Goal: Transaction & Acquisition: Obtain resource

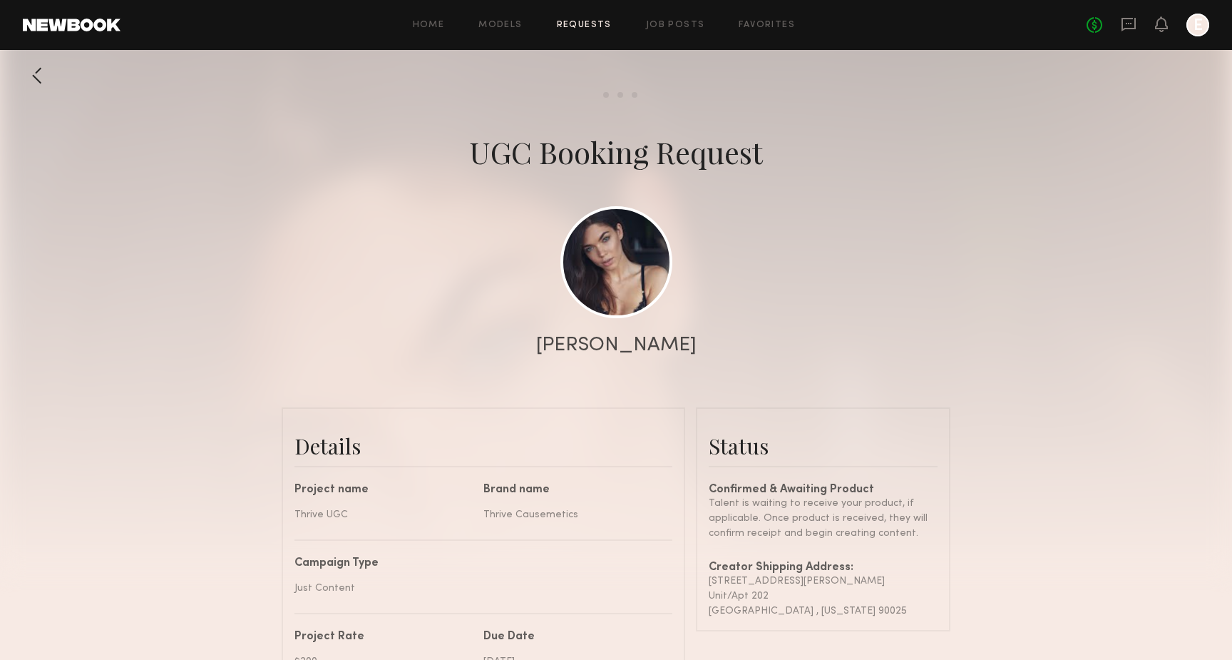
click at [1116, 14] on div "No fees up to $5,000 E" at bounding box center [1148, 25] width 123 height 23
click at [1131, 20] on icon at bounding box center [1129, 24] width 16 height 16
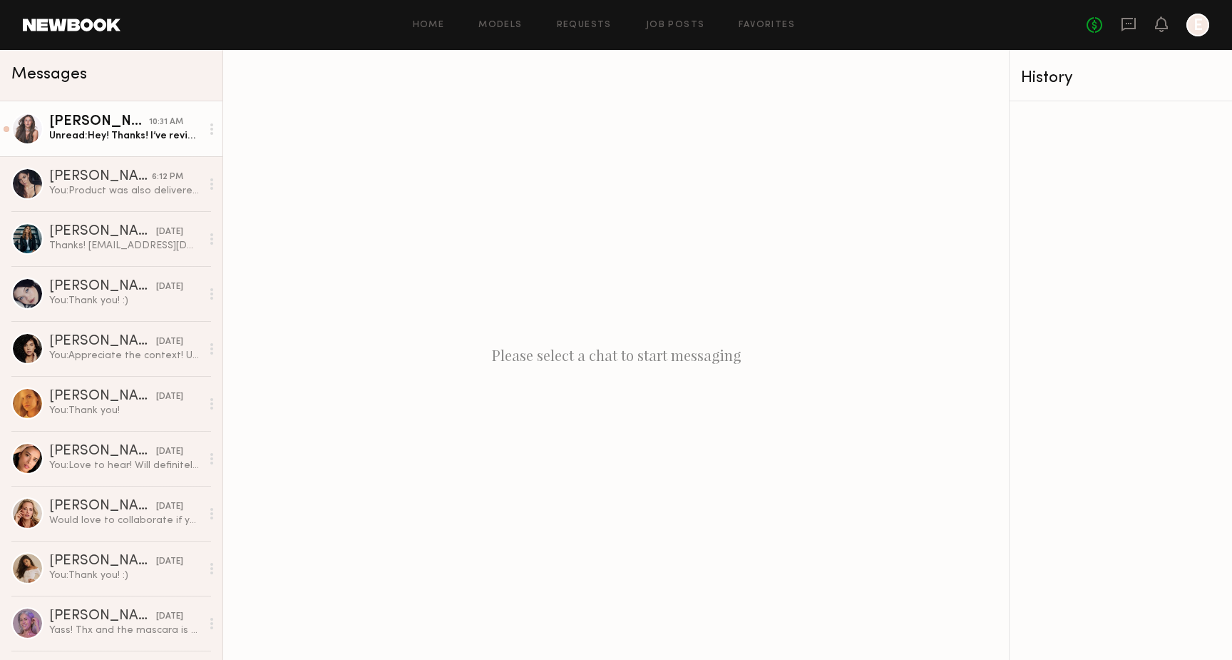
click at [137, 138] on div "Unread: Hey! Thanks! I’ve reviewed the script and can’t wait. I’m working on th…" at bounding box center [125, 136] width 152 height 14
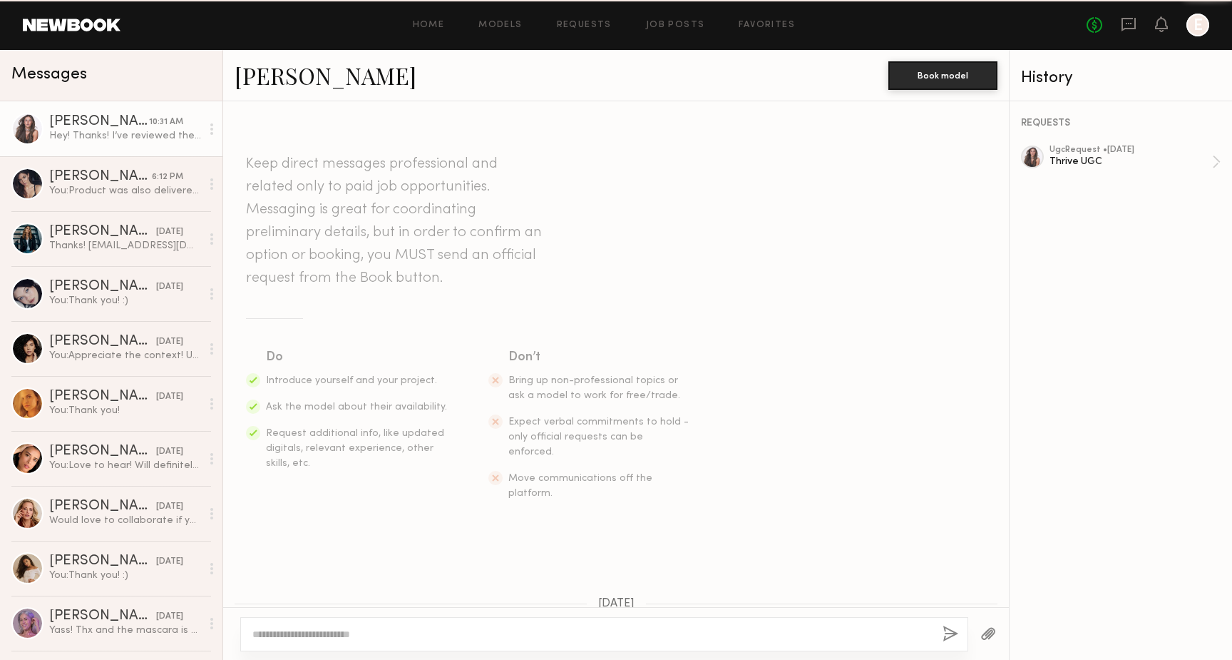
scroll to position [960, 0]
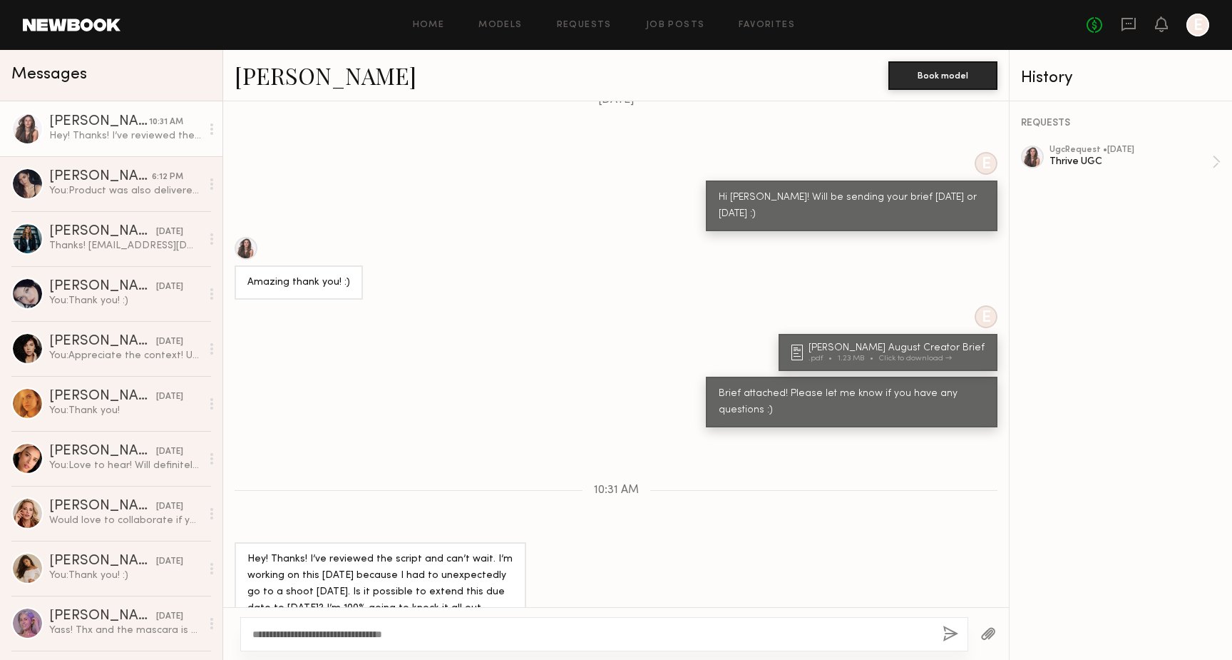
type textarea "**********"
click at [944, 630] on button "button" at bounding box center [951, 634] width 16 height 18
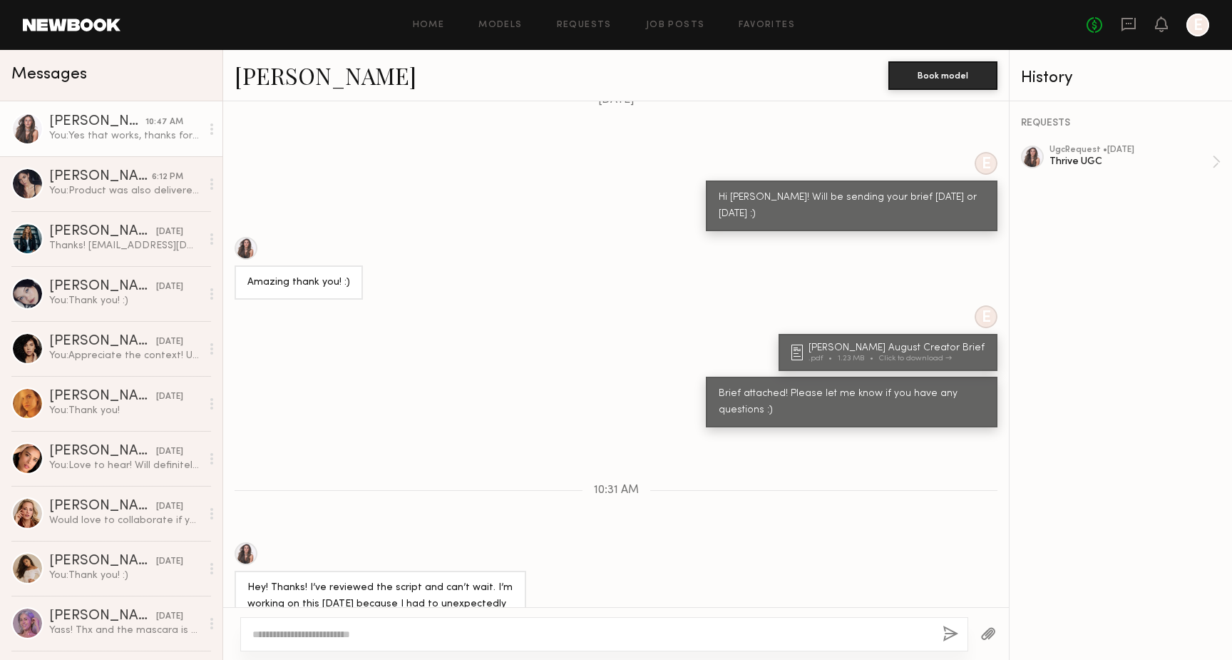
scroll to position [1137, 0]
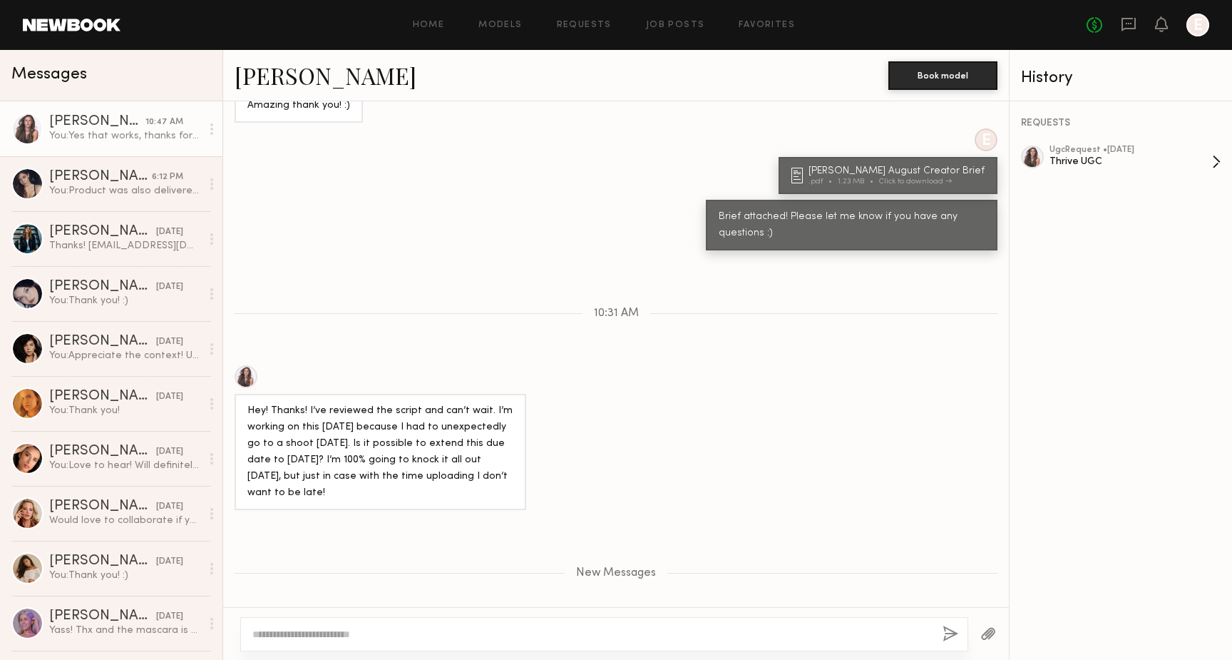
click at [1078, 163] on div "Thrive UGC" at bounding box center [1131, 162] width 163 height 14
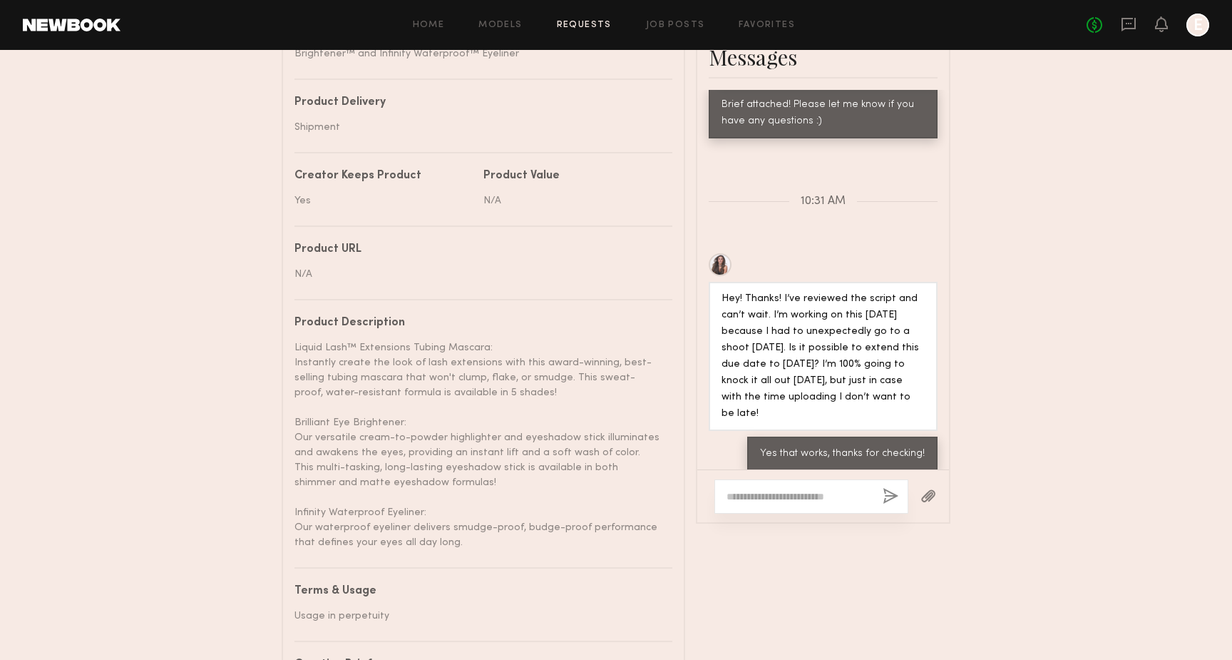
scroll to position [814, 0]
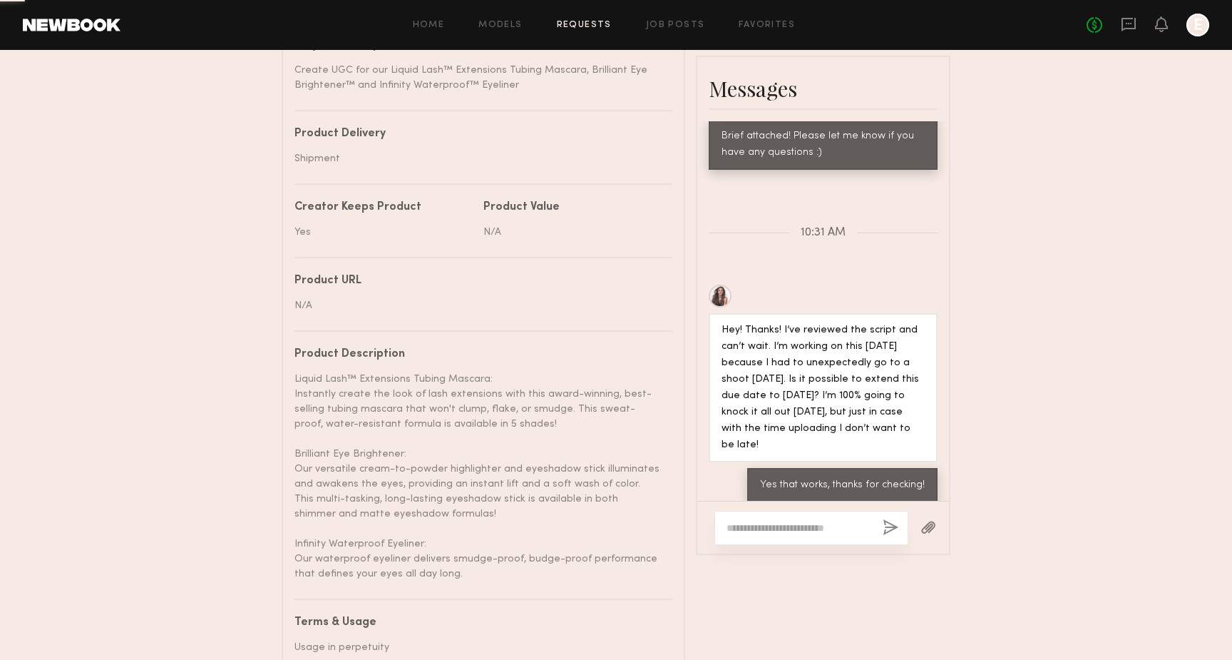
scroll to position [663, 0]
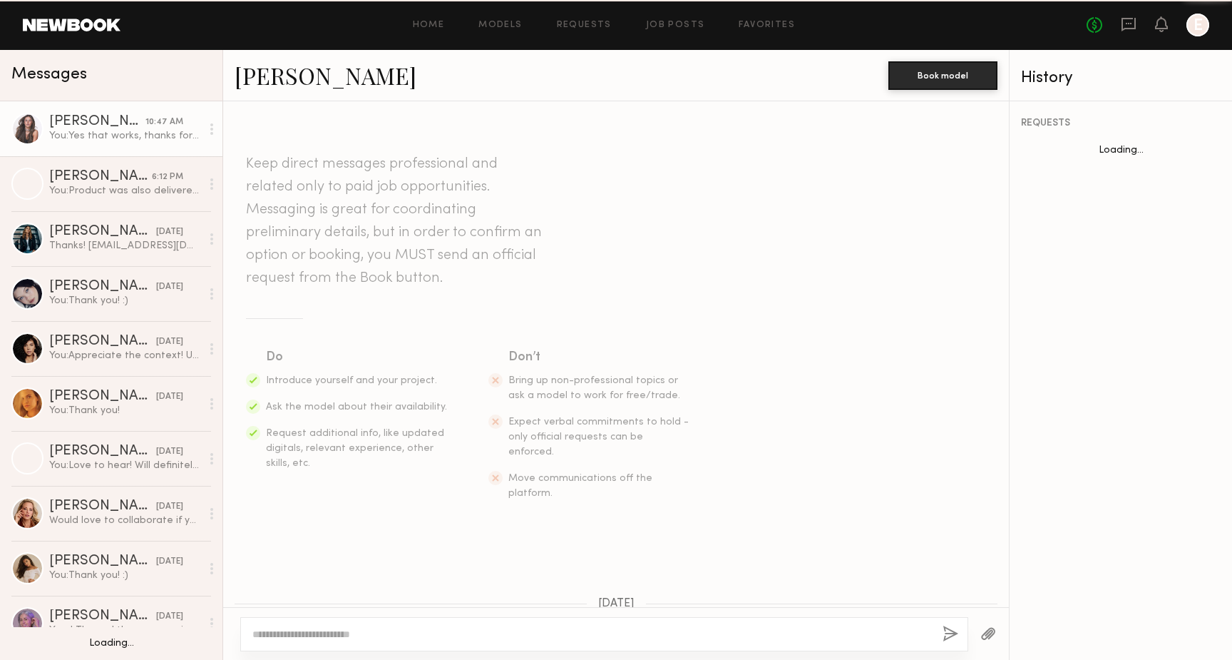
scroll to position [1028, 0]
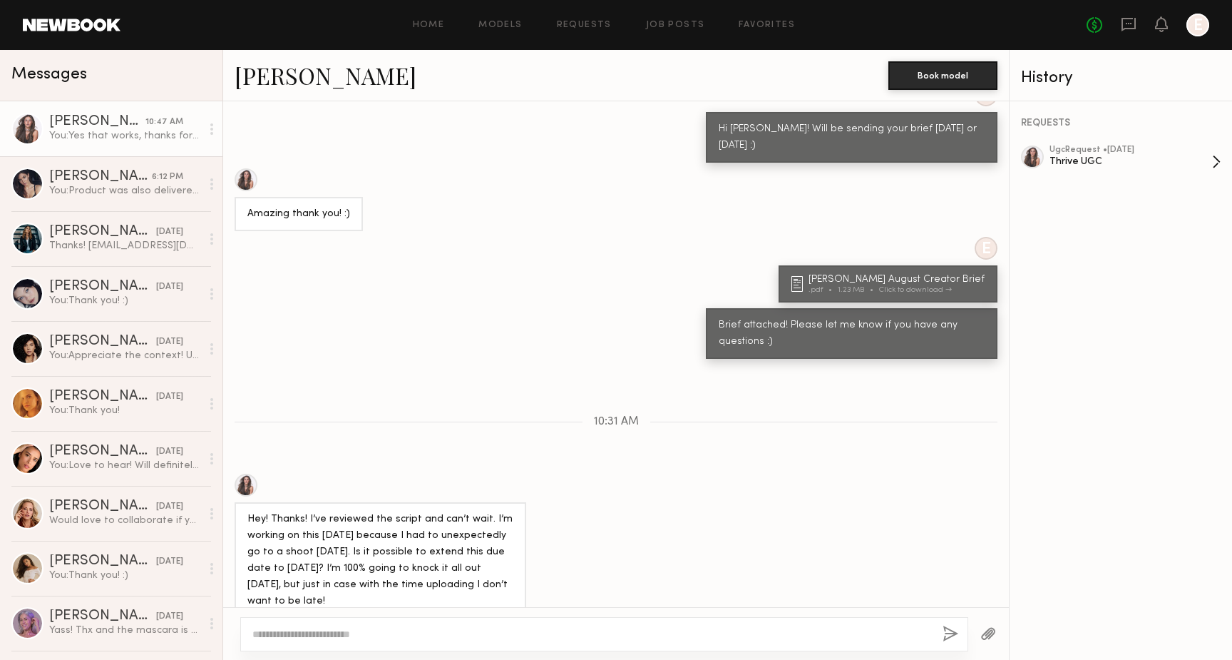
click at [1113, 160] on div "Thrive UGC" at bounding box center [1131, 162] width 163 height 14
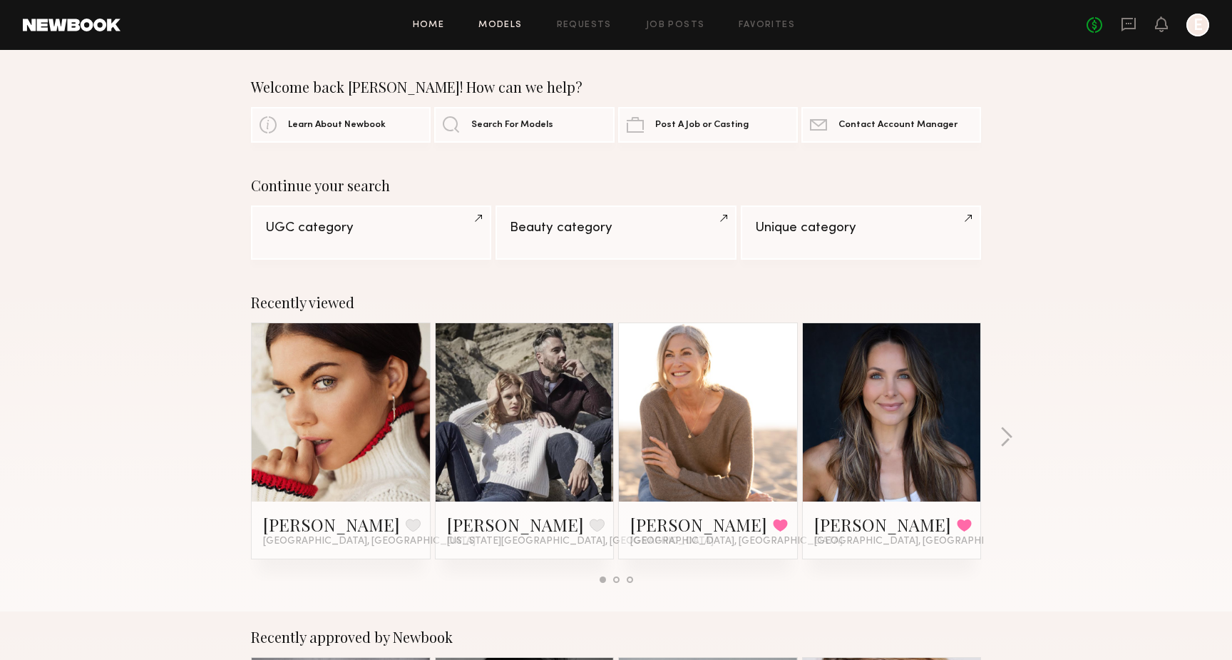
click at [492, 27] on link "Models" at bounding box center [499, 25] width 43 height 9
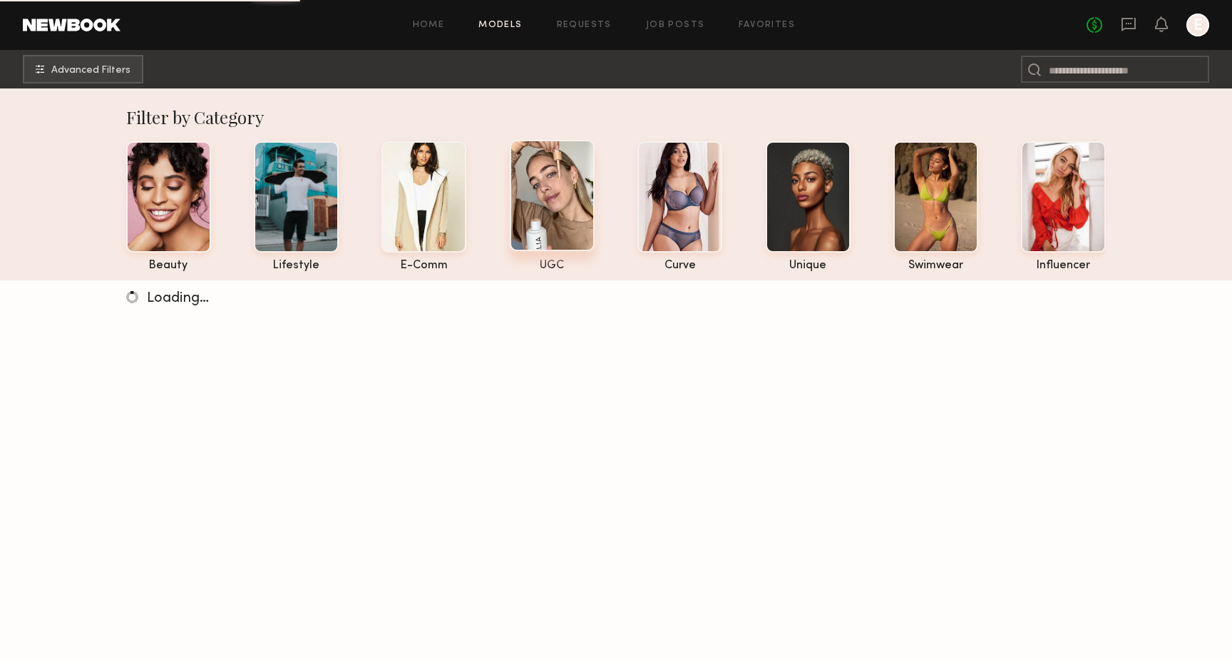
click at [539, 194] on div at bounding box center [552, 195] width 85 height 111
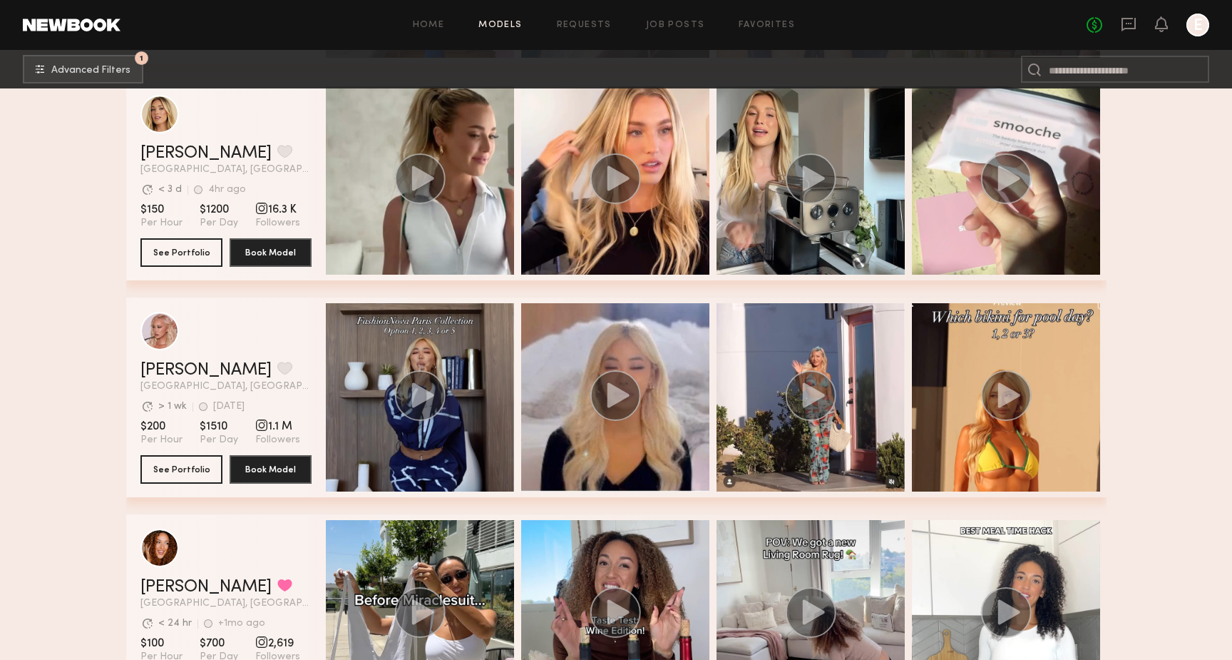
scroll to position [1119, 0]
click at [190, 245] on button "See Portfolio" at bounding box center [181, 252] width 82 height 29
click at [277, 153] on button "grid" at bounding box center [284, 151] width 15 height 13
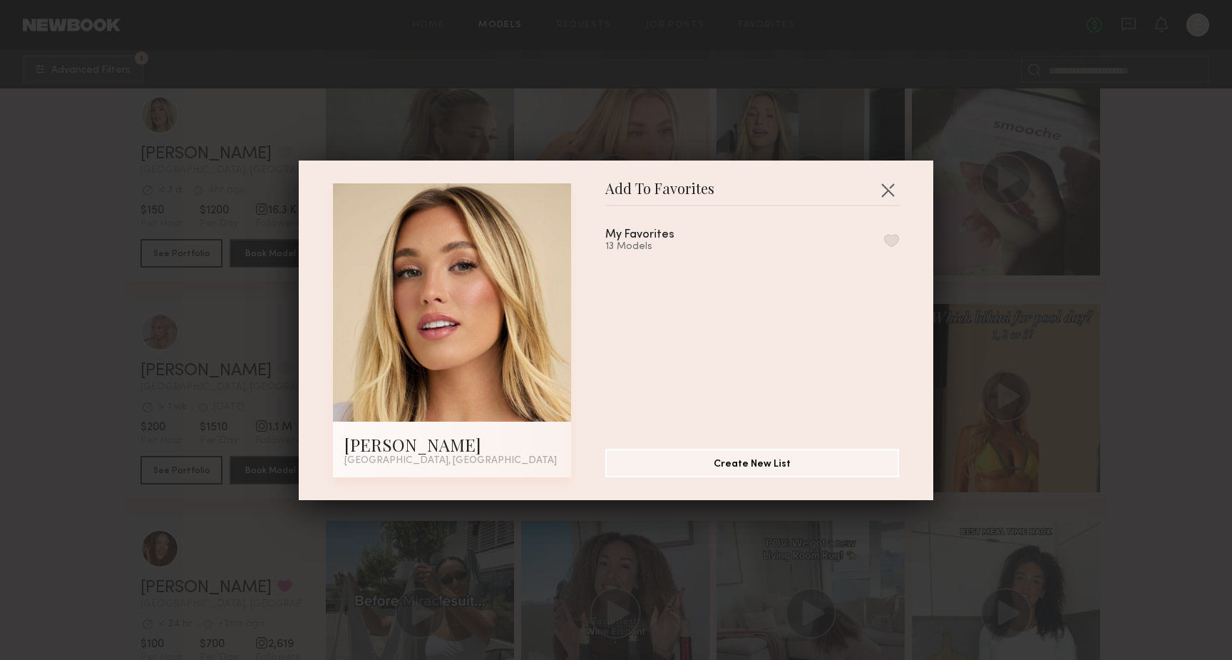
click at [887, 238] on button "button" at bounding box center [891, 240] width 15 height 13
click at [888, 183] on button "button" at bounding box center [887, 189] width 23 height 23
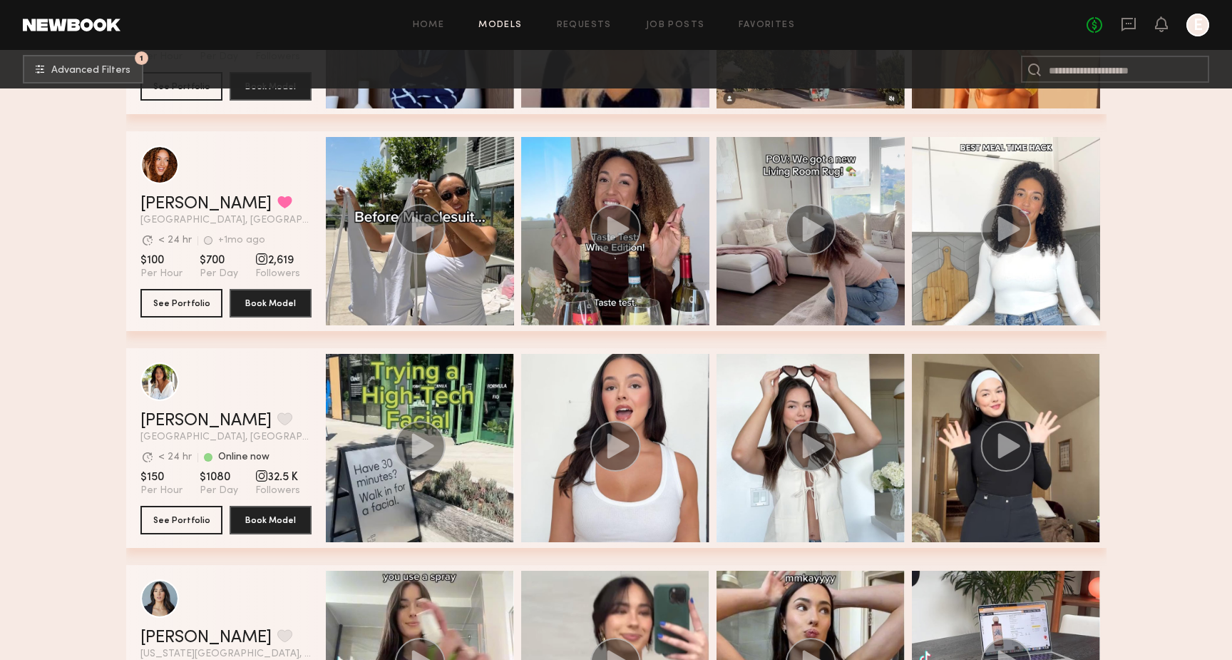
scroll to position [1501, 0]
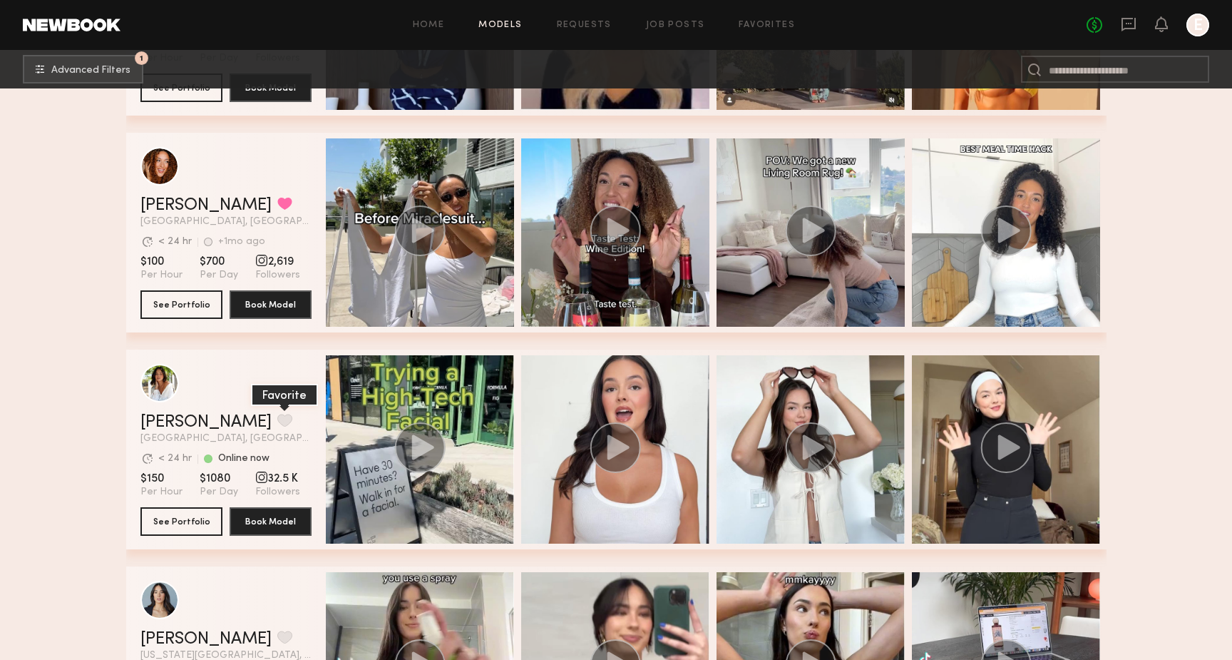
click at [277, 419] on button "grid" at bounding box center [284, 420] width 15 height 13
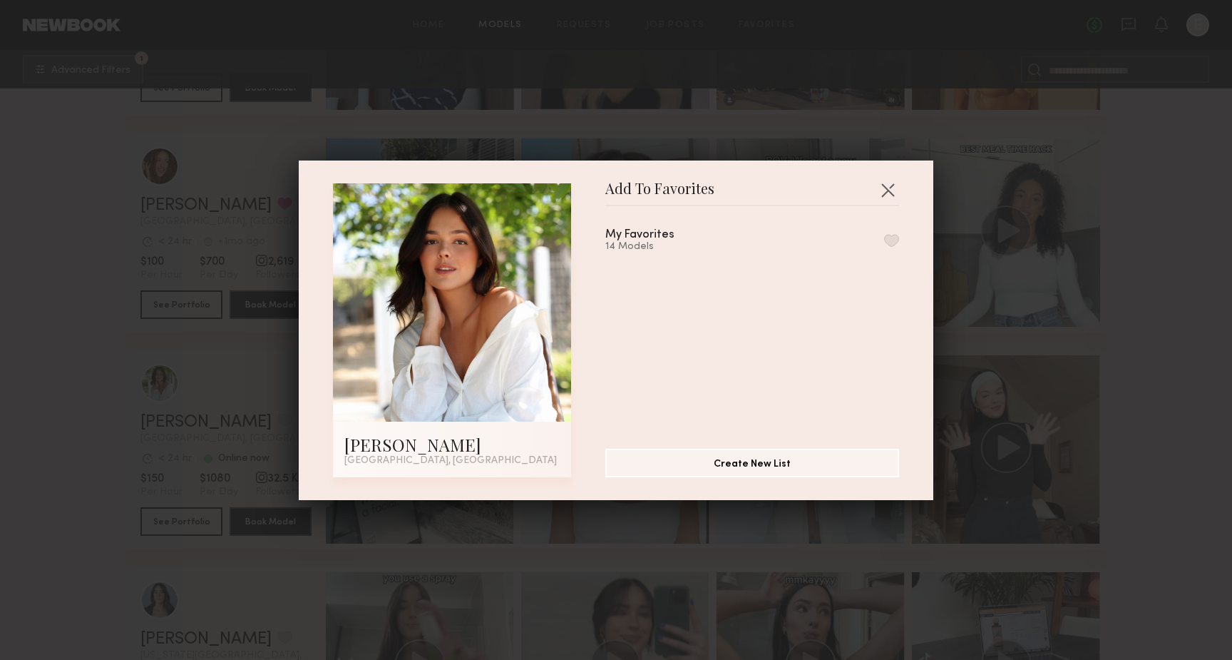
click at [893, 237] on button "button" at bounding box center [891, 240] width 15 height 13
click at [896, 194] on button "button" at bounding box center [887, 189] width 23 height 23
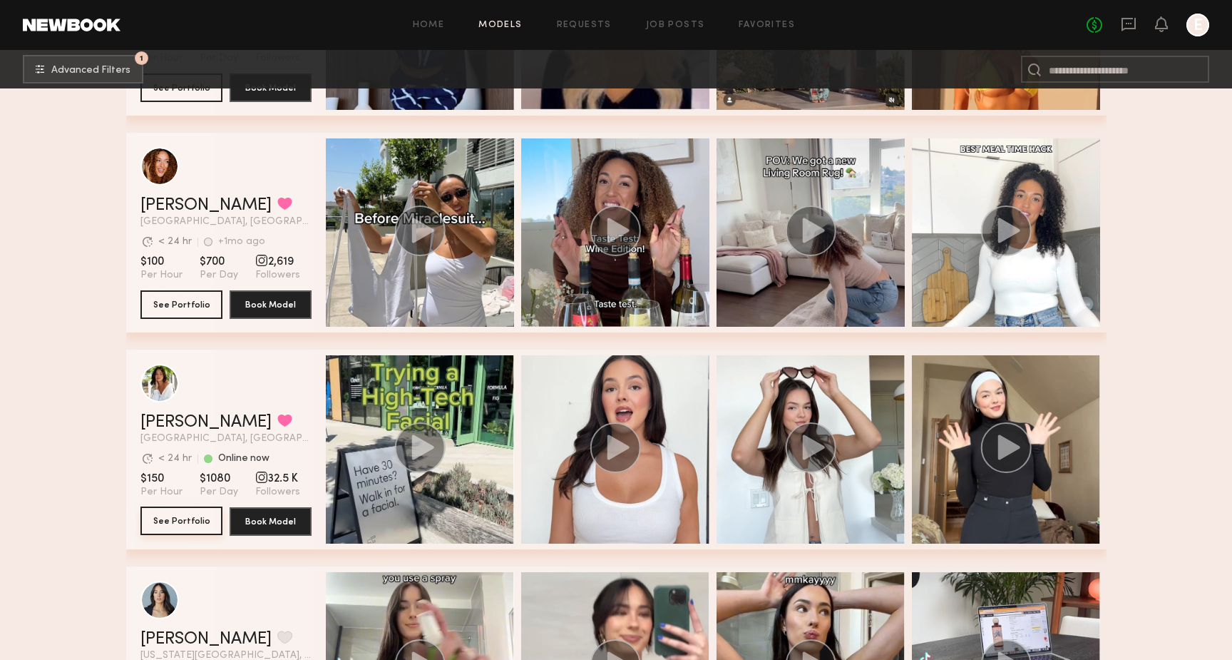
click at [198, 519] on button "See Portfolio" at bounding box center [181, 520] width 82 height 29
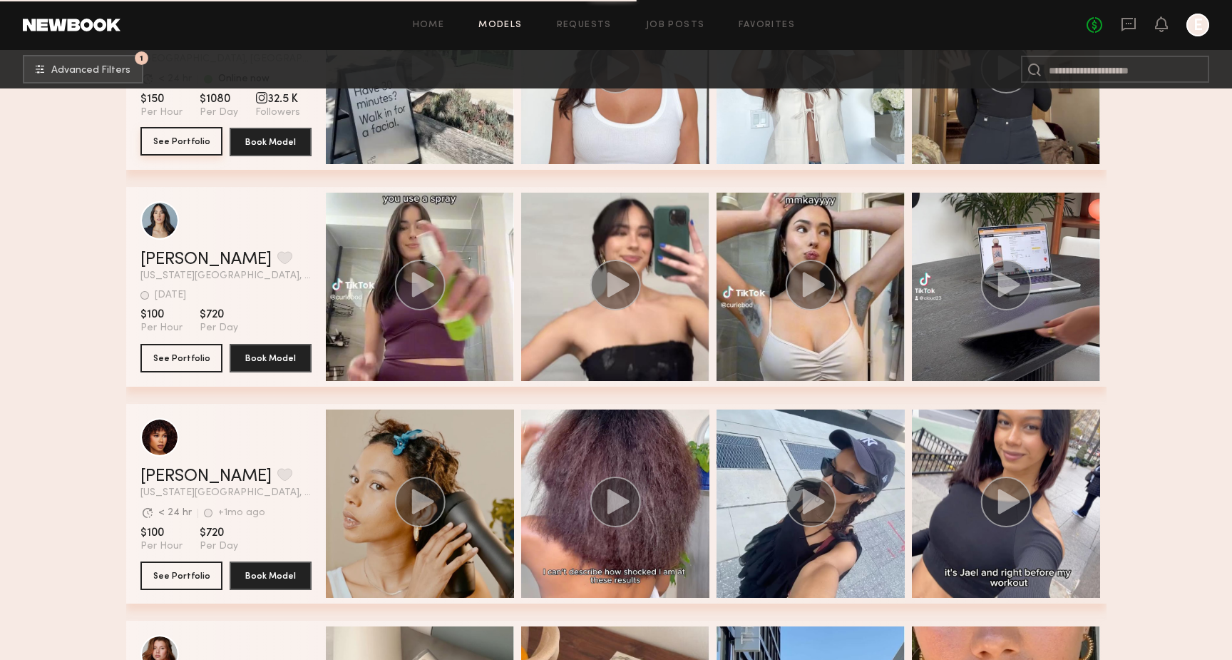
scroll to position [1887, 0]
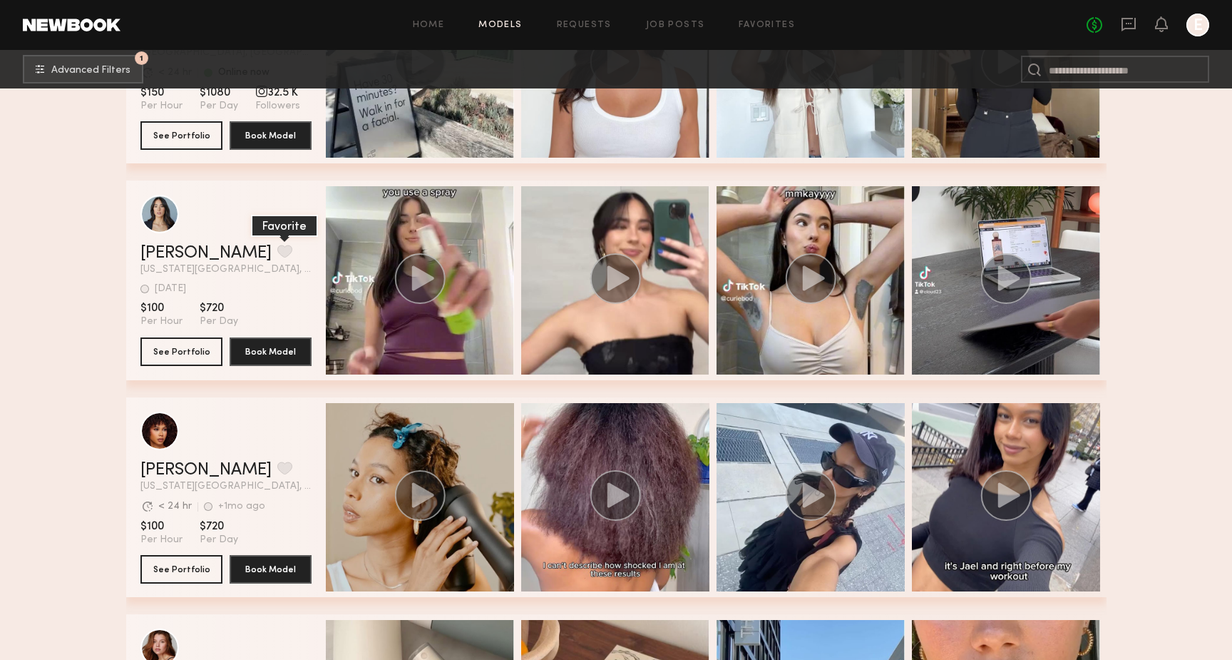
click at [277, 247] on button "grid" at bounding box center [284, 251] width 15 height 13
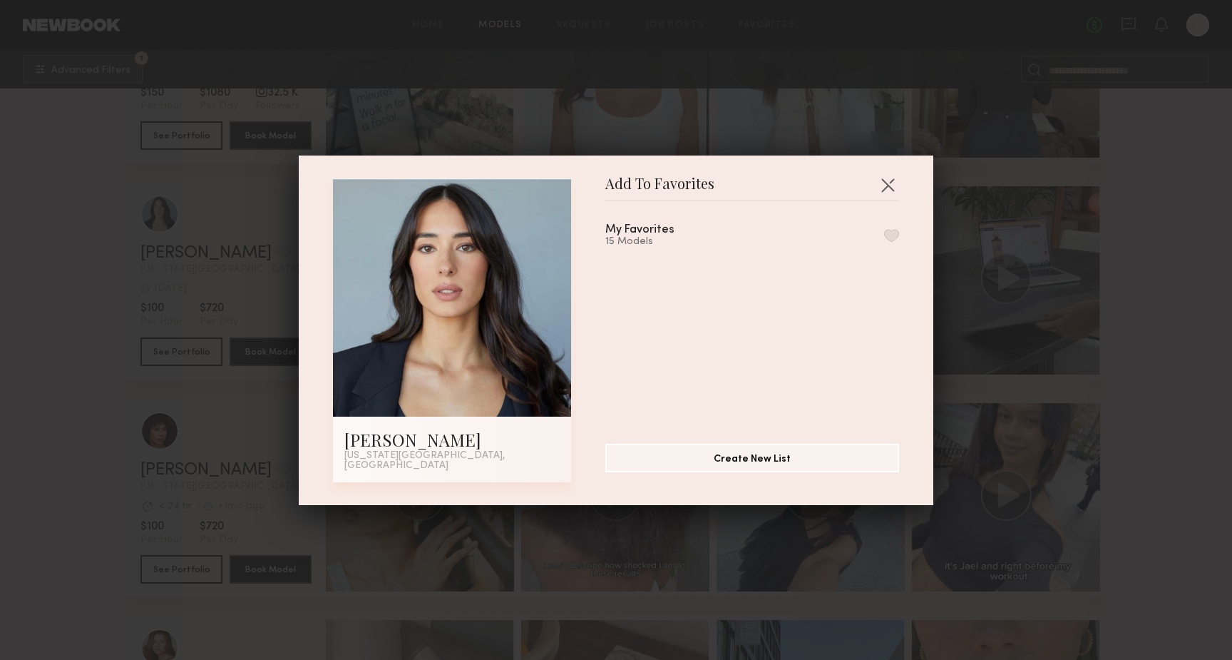
click at [901, 237] on div "My Favorites 15 Models" at bounding box center [759, 316] width 308 height 208
click at [886, 240] on button "button" at bounding box center [891, 235] width 15 height 13
click at [888, 180] on button "button" at bounding box center [887, 184] width 23 height 23
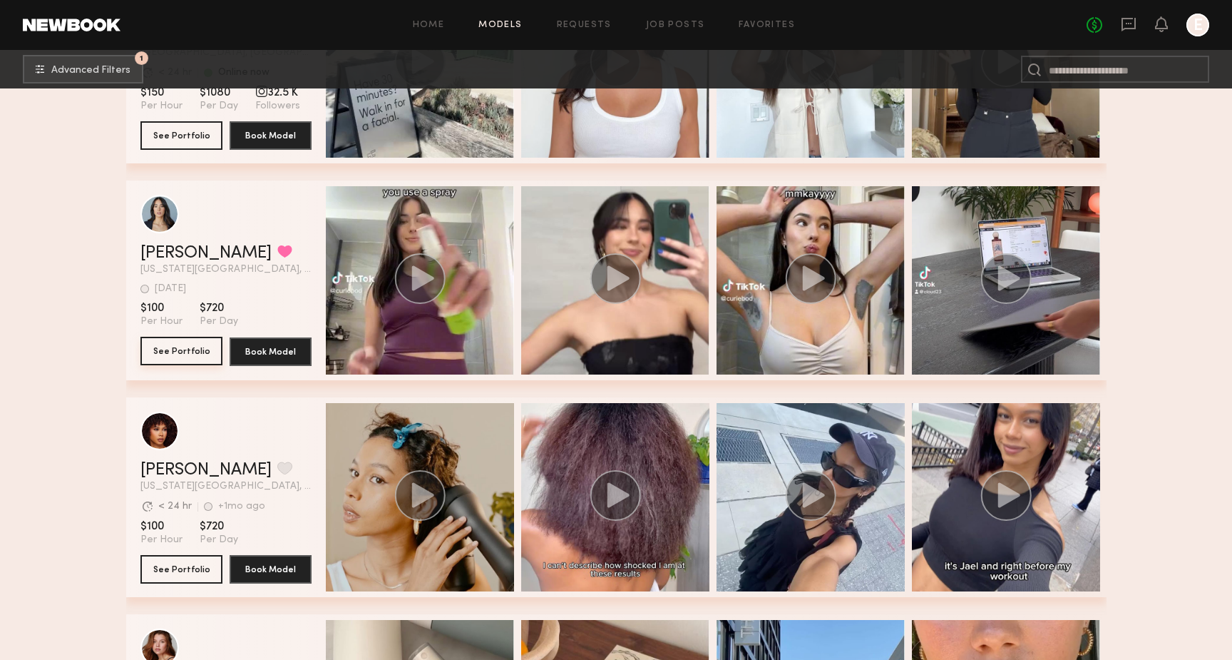
click at [207, 344] on button "See Portfolio" at bounding box center [181, 351] width 82 height 29
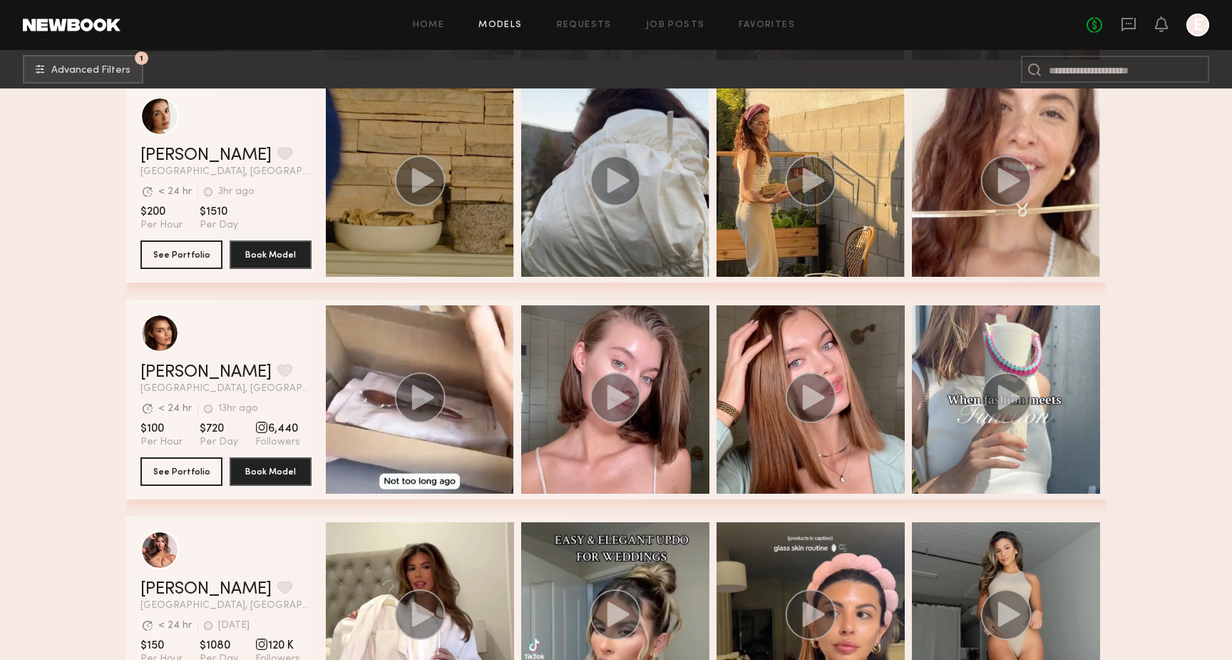
scroll to position [2846, 0]
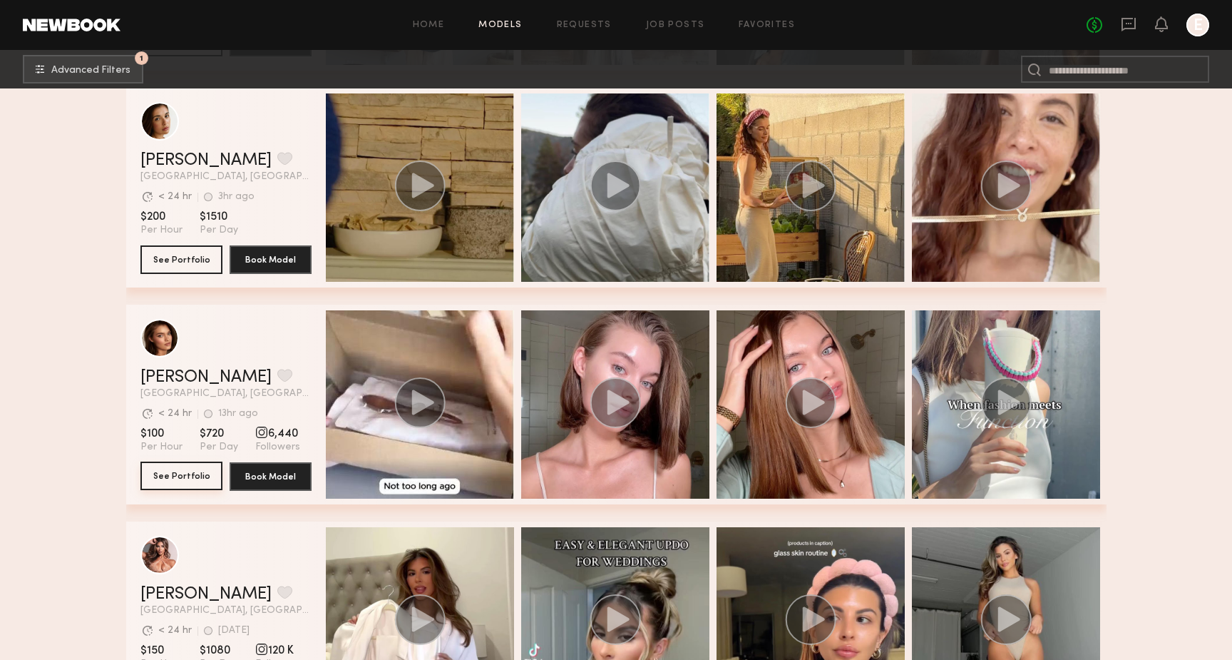
click at [183, 477] on button "See Portfolio" at bounding box center [181, 475] width 82 height 29
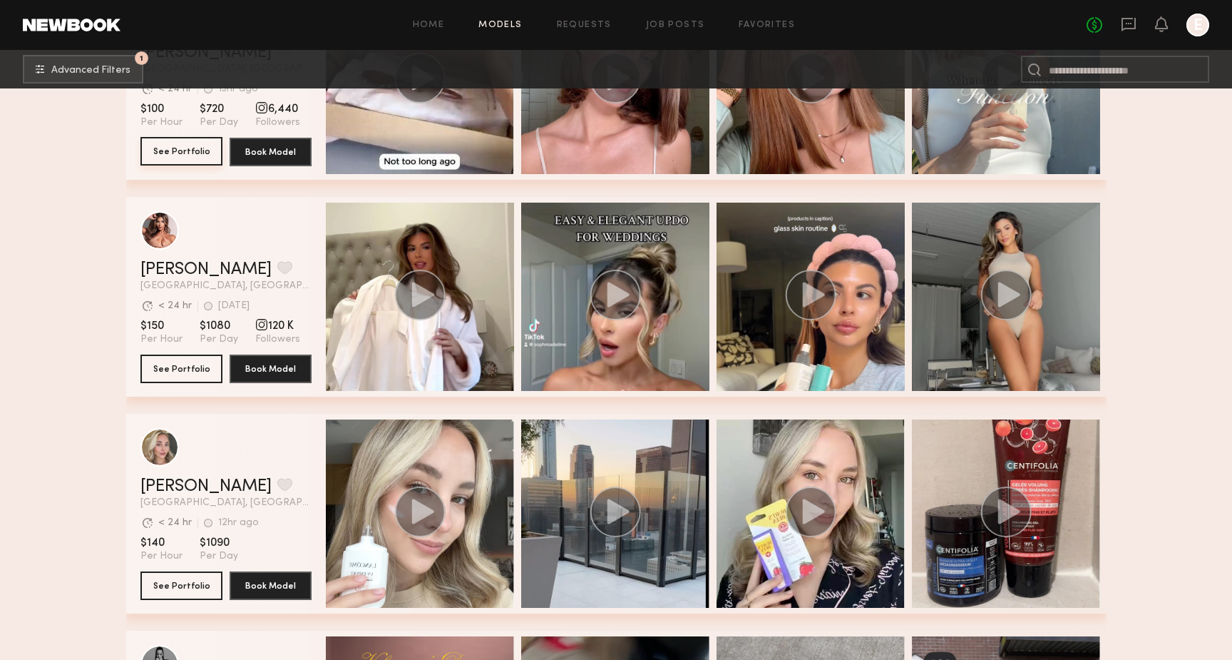
scroll to position [3169, 0]
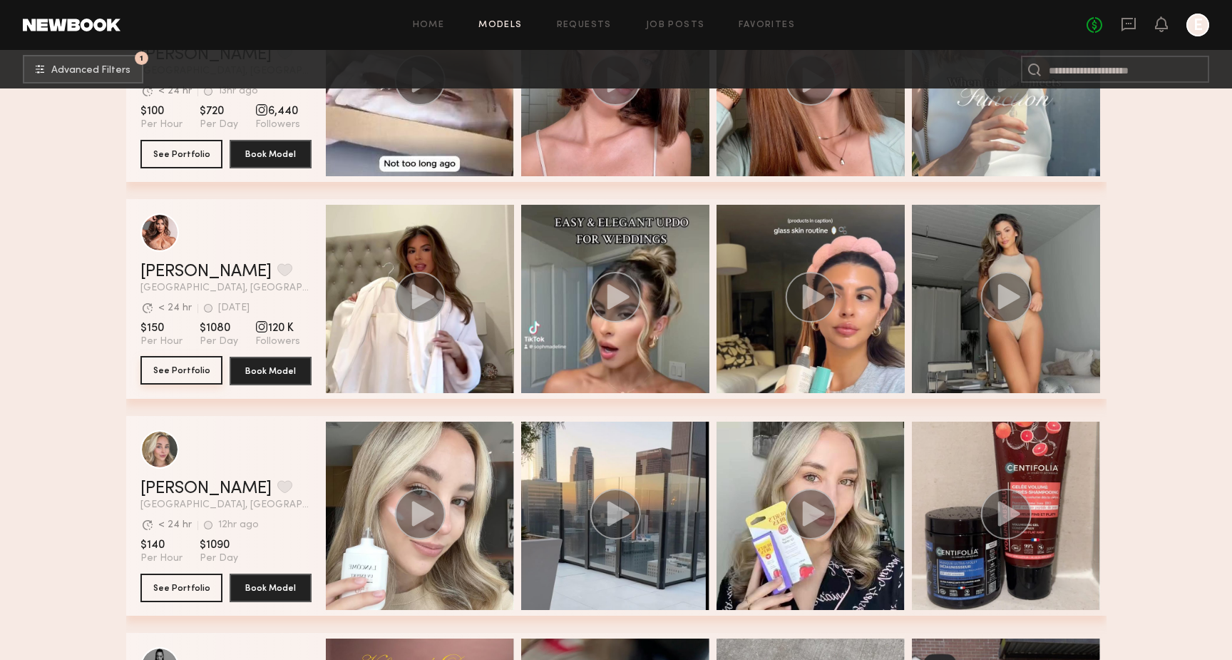
click at [181, 374] on button "See Portfolio" at bounding box center [181, 370] width 82 height 29
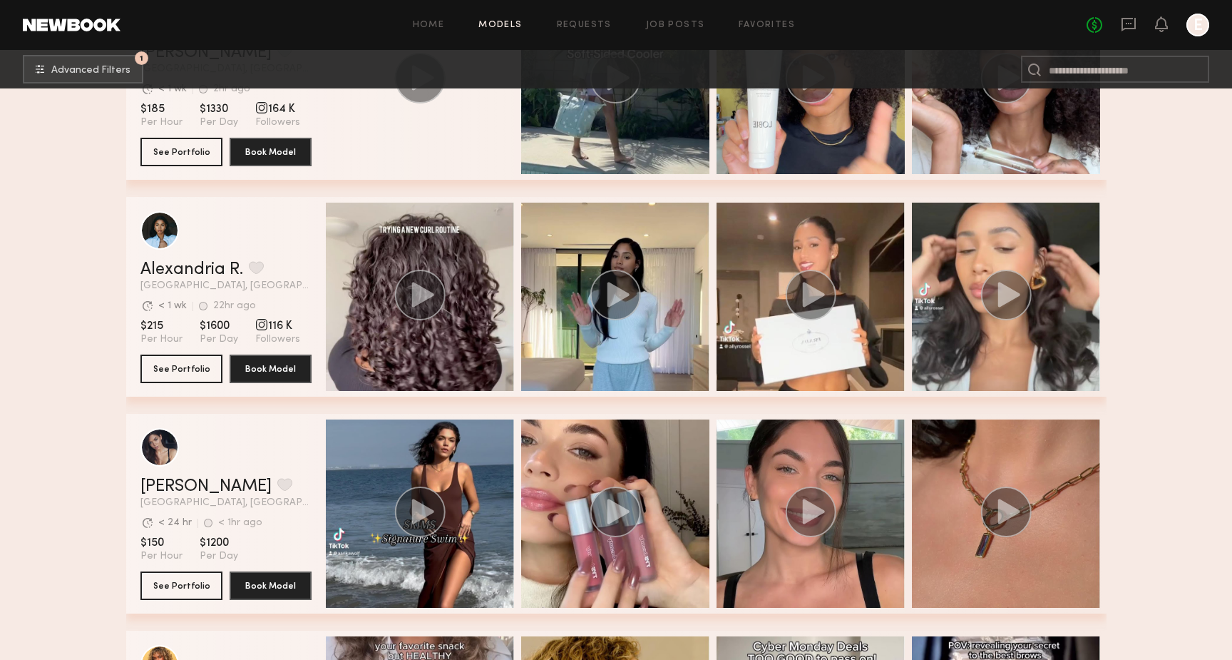
scroll to position [6638, 0]
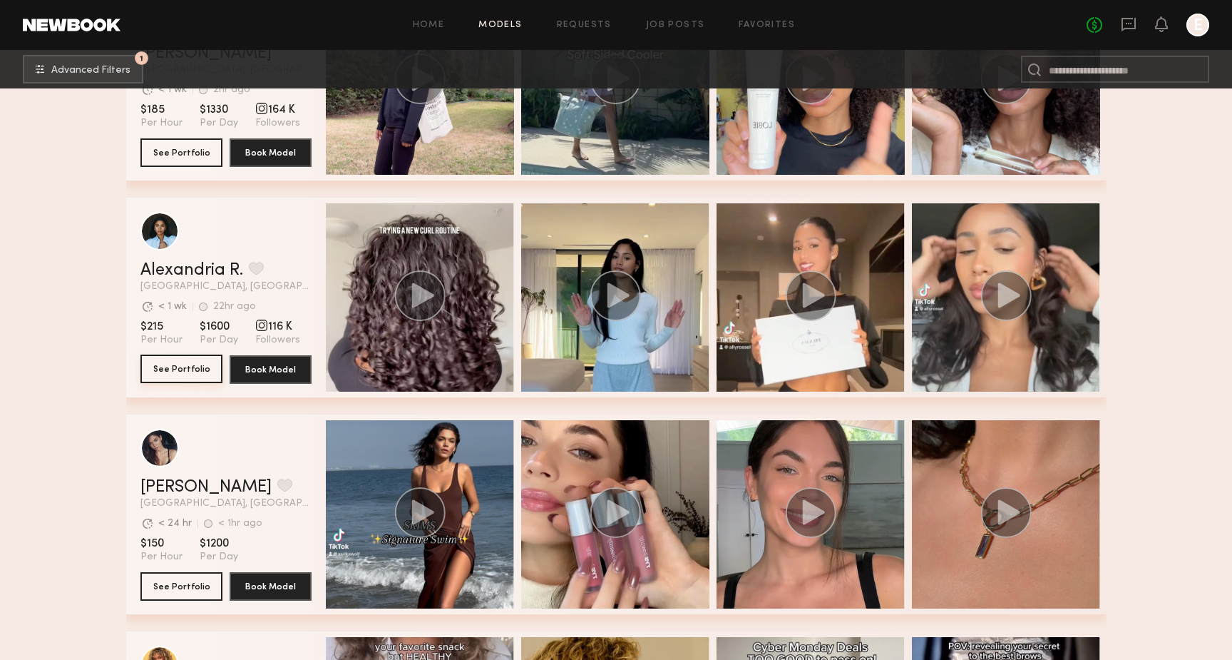
click at [170, 370] on button "See Portfolio" at bounding box center [181, 368] width 82 height 29
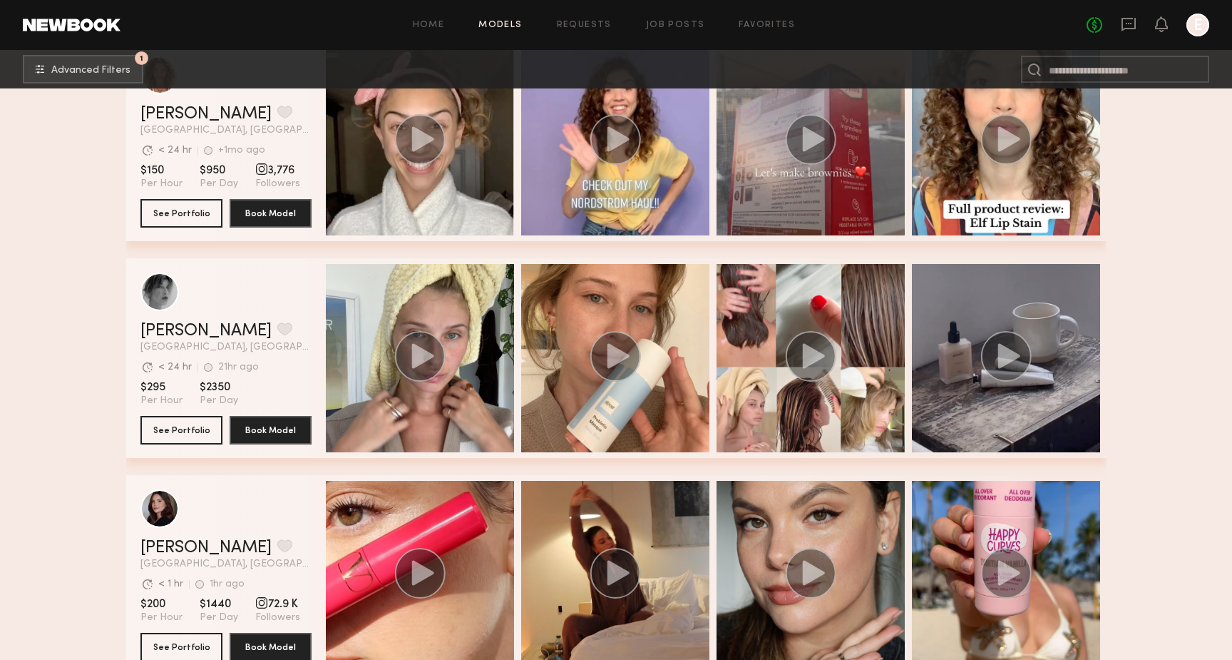
scroll to position [7657, 0]
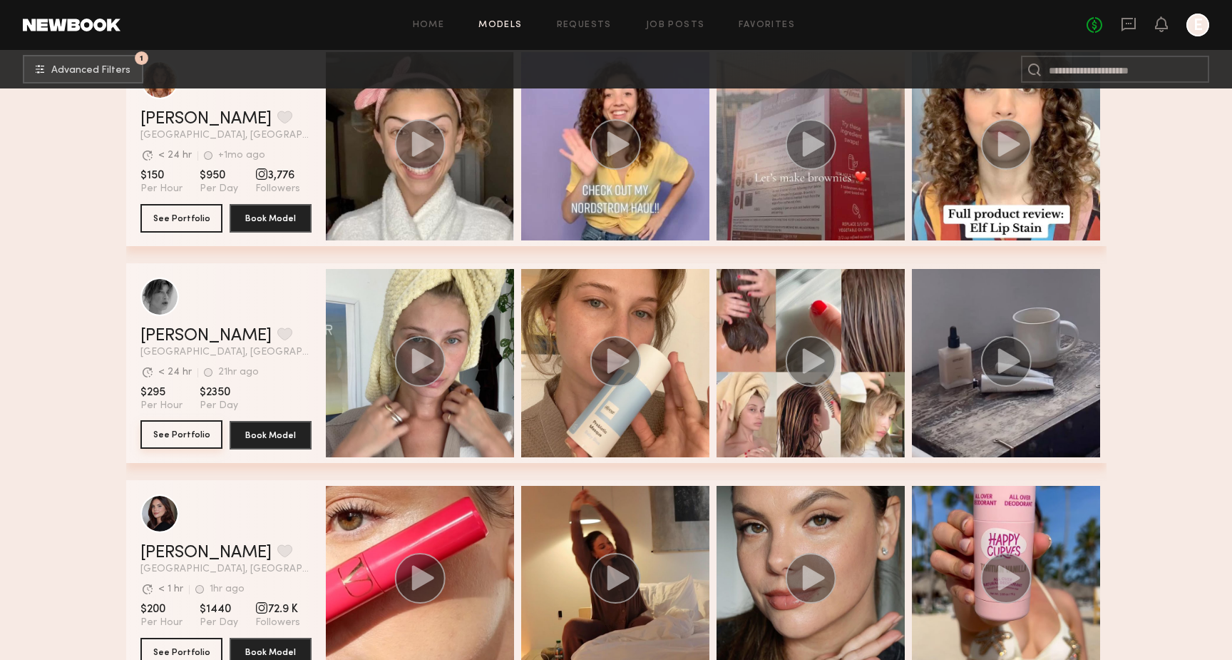
click at [203, 432] on button "See Portfolio" at bounding box center [181, 434] width 82 height 29
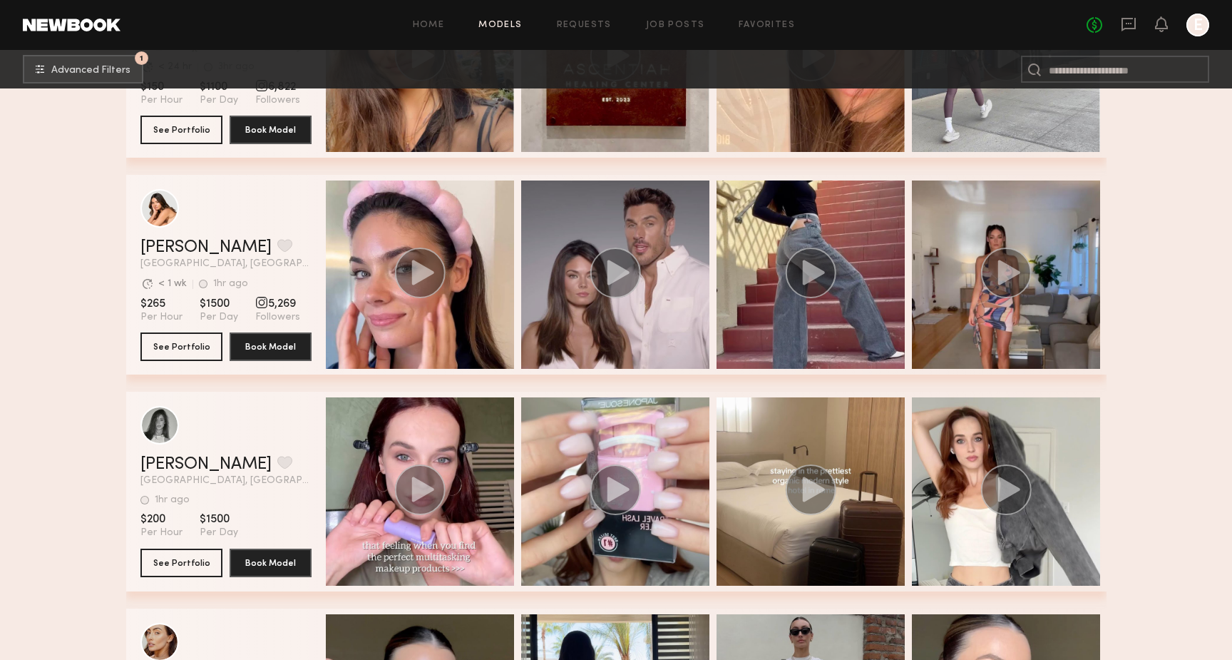
scroll to position [8822, 0]
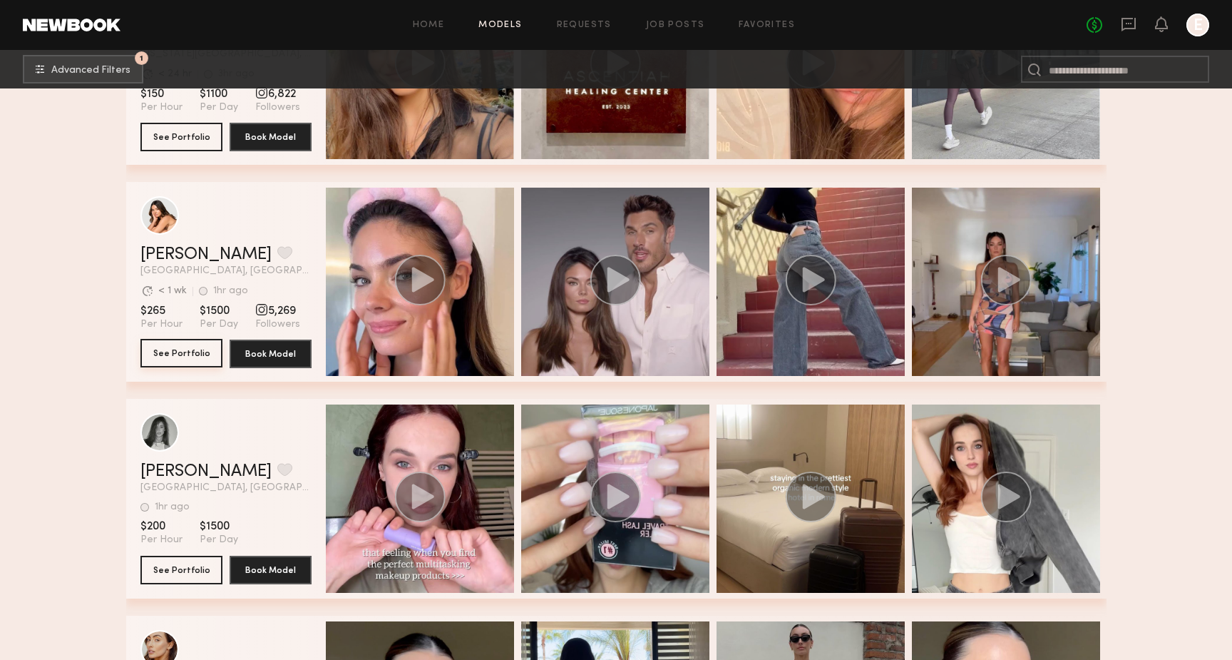
click at [190, 360] on button "See Portfolio" at bounding box center [181, 353] width 82 height 29
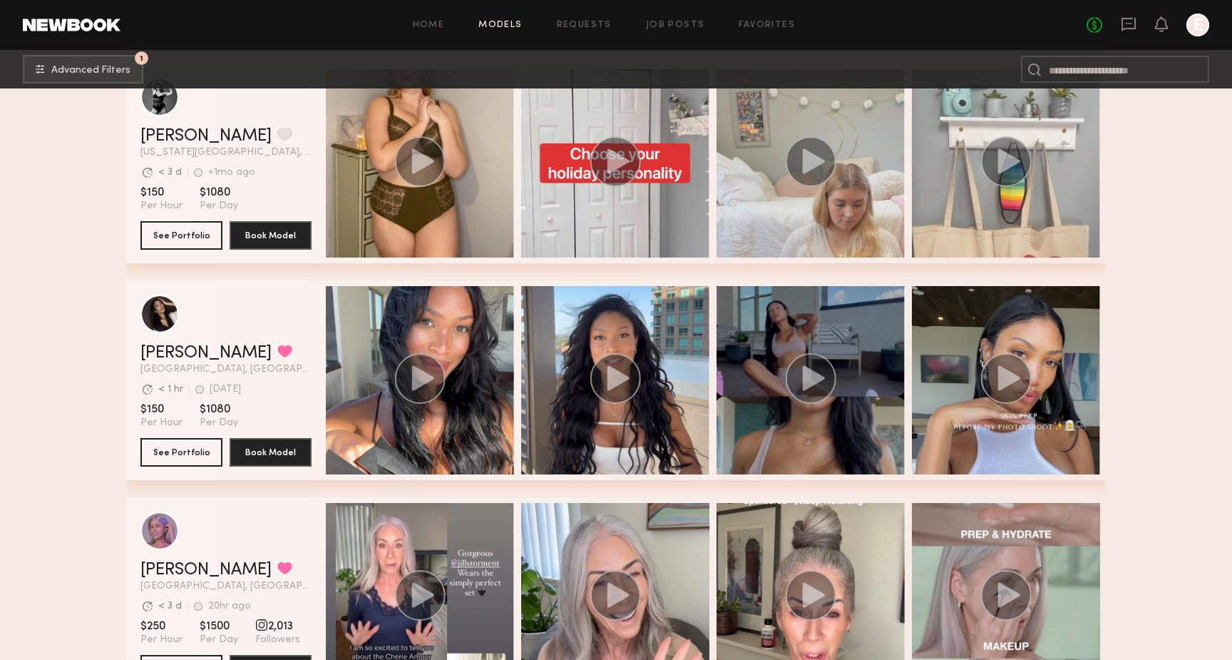
scroll to position [11104, 0]
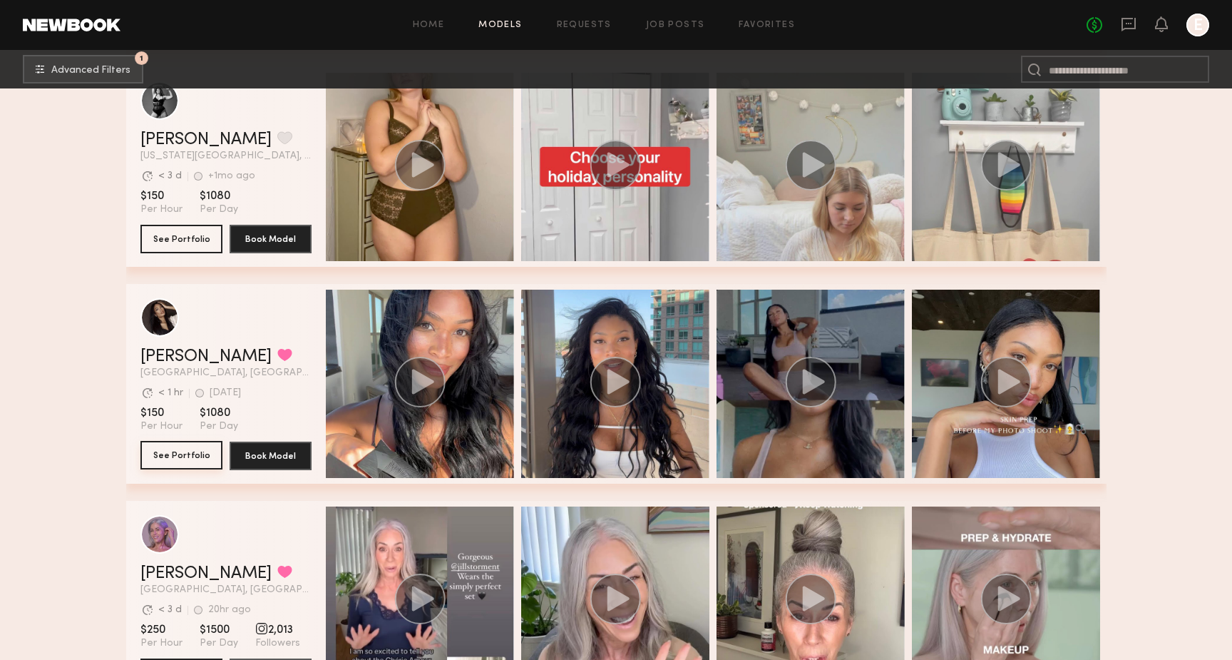
click at [178, 463] on button "See Portfolio" at bounding box center [181, 455] width 82 height 29
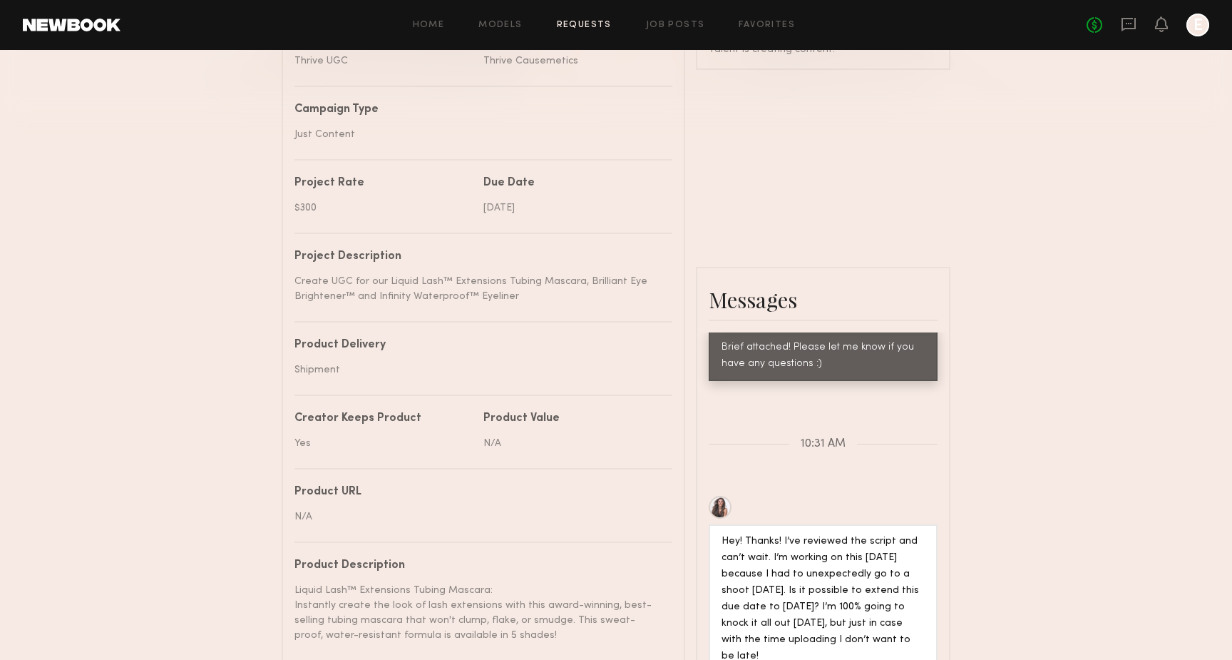
scroll to position [473, 0]
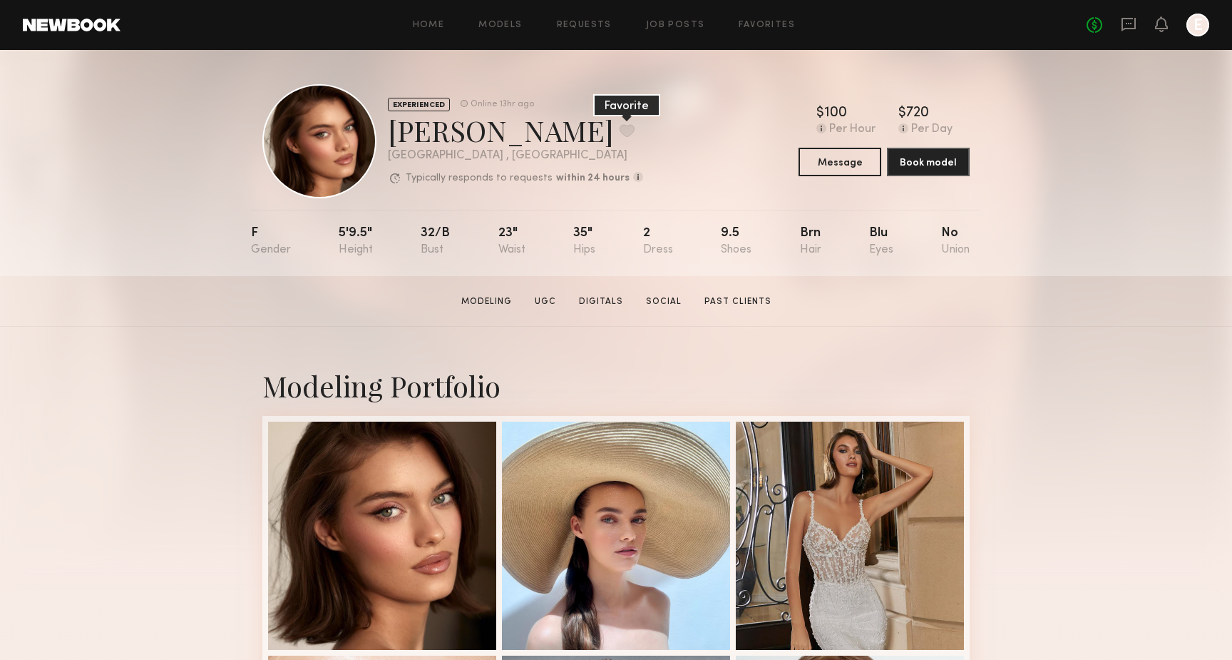
click at [620, 129] on button at bounding box center [627, 130] width 15 height 13
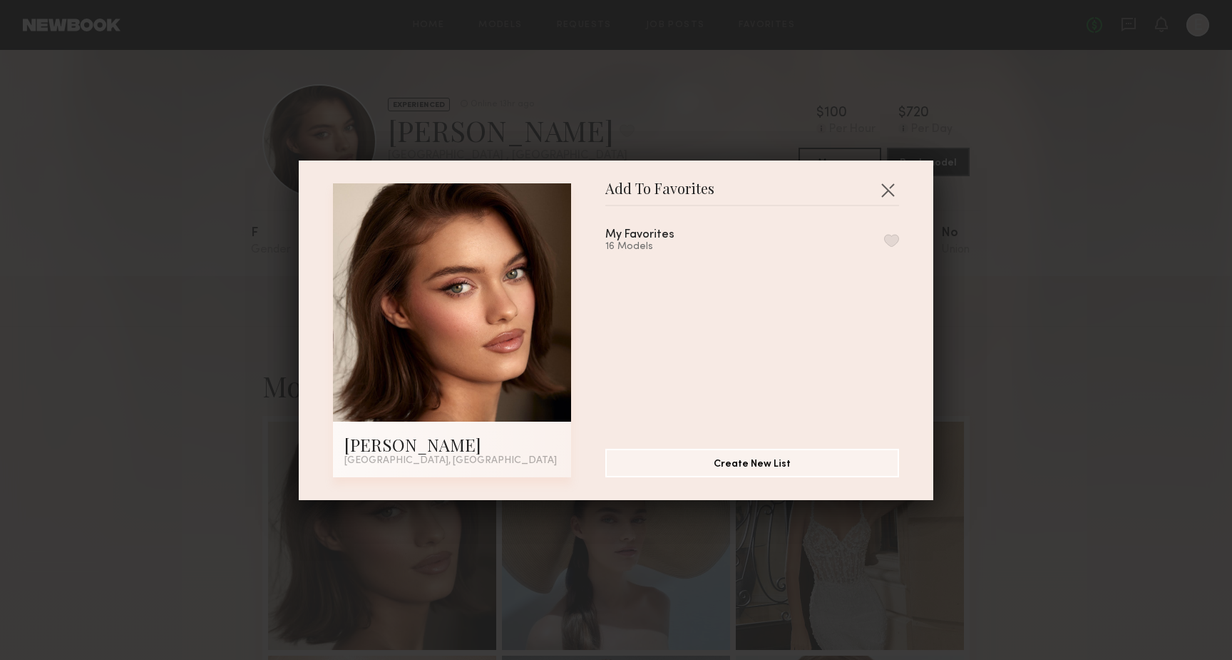
click at [886, 238] on button "button" at bounding box center [891, 240] width 15 height 13
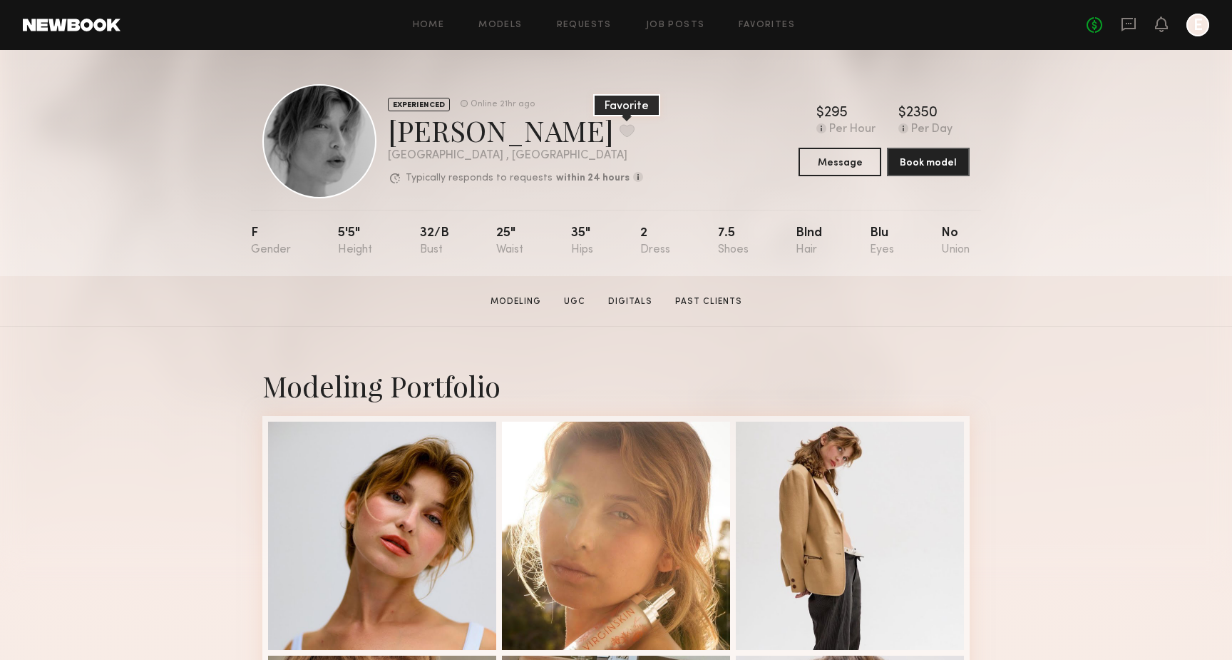
click at [620, 131] on button at bounding box center [627, 130] width 15 height 13
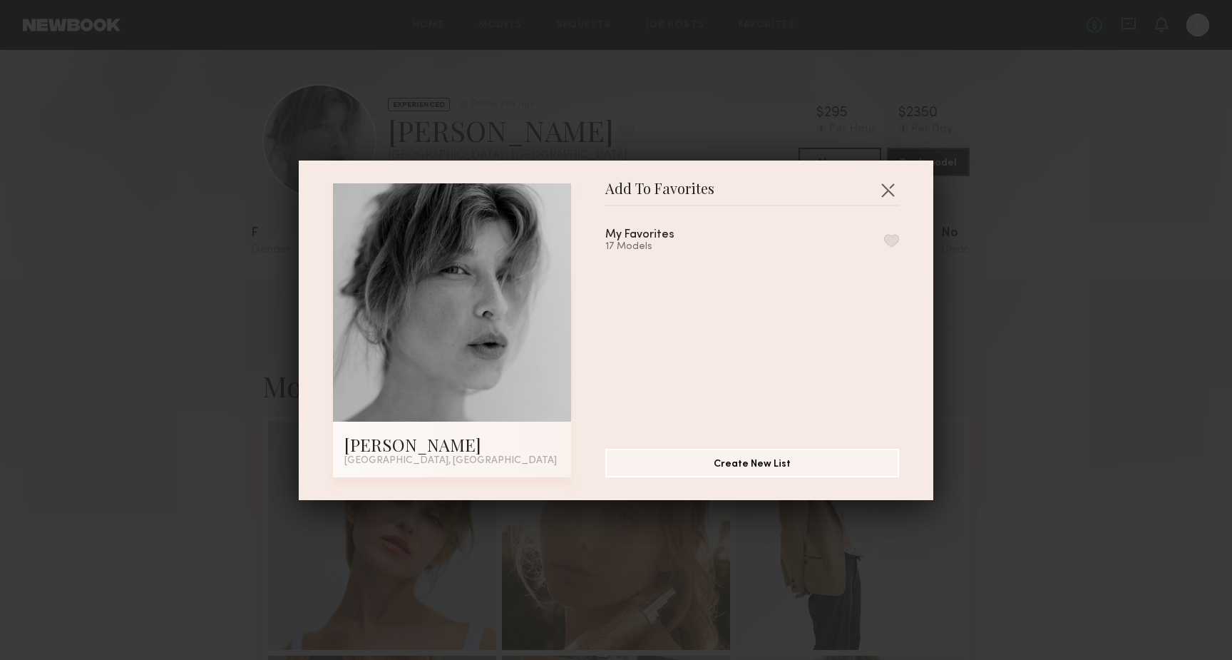
click at [894, 235] on button "button" at bounding box center [891, 240] width 15 height 13
click at [888, 191] on button "button" at bounding box center [887, 189] width 23 height 23
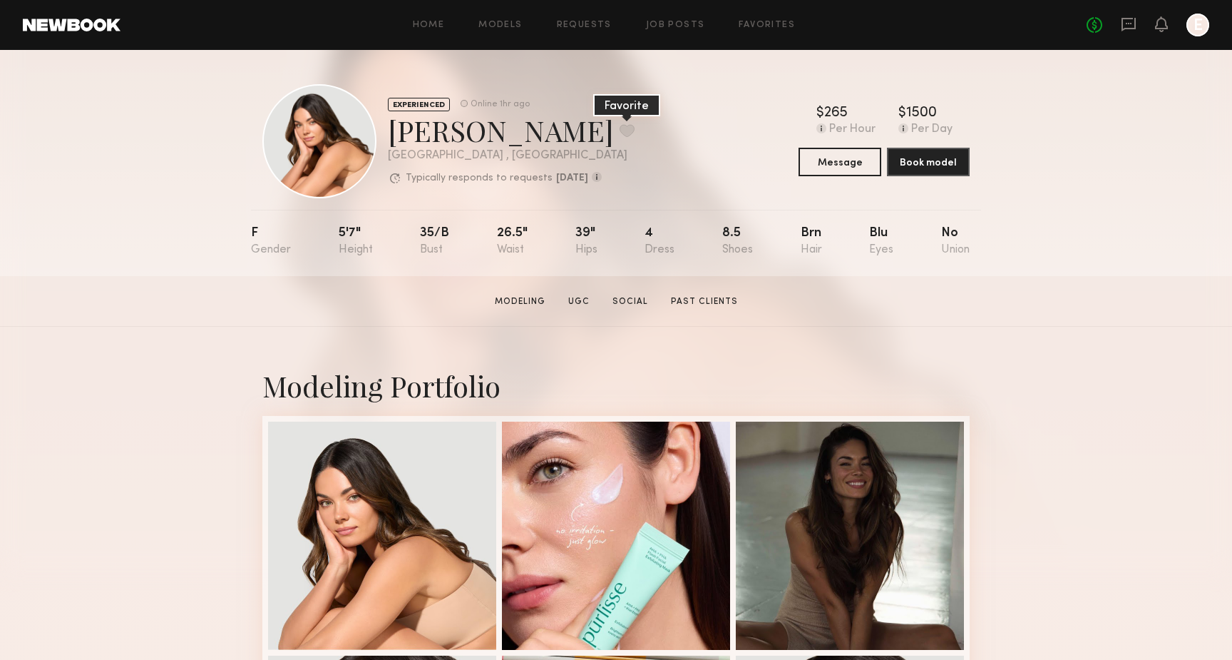
click at [620, 135] on button at bounding box center [627, 130] width 15 height 13
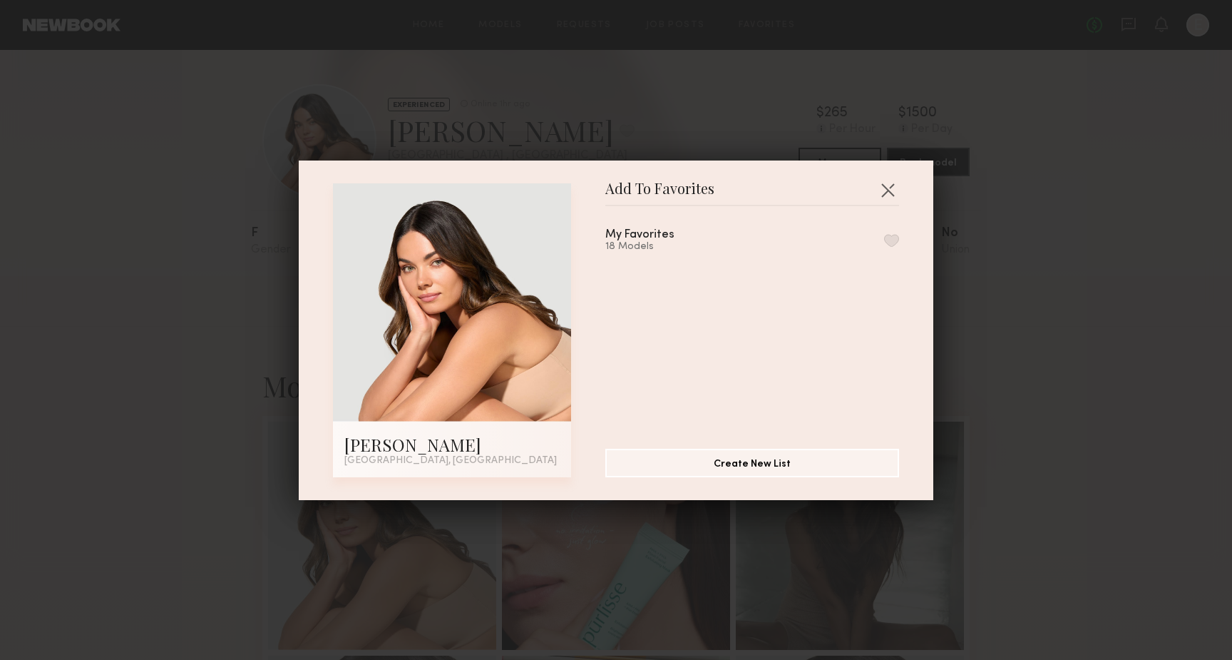
click at [895, 237] on button "button" at bounding box center [891, 240] width 15 height 13
click at [899, 188] on div "Add To Favorites Caina F. Los Angeles, CA Add To Favorites My Favorites 19 Mode…" at bounding box center [616, 329] width 635 height 339
click at [898, 188] on button "button" at bounding box center [887, 189] width 23 height 23
